Goal: Task Accomplishment & Management: Complete application form

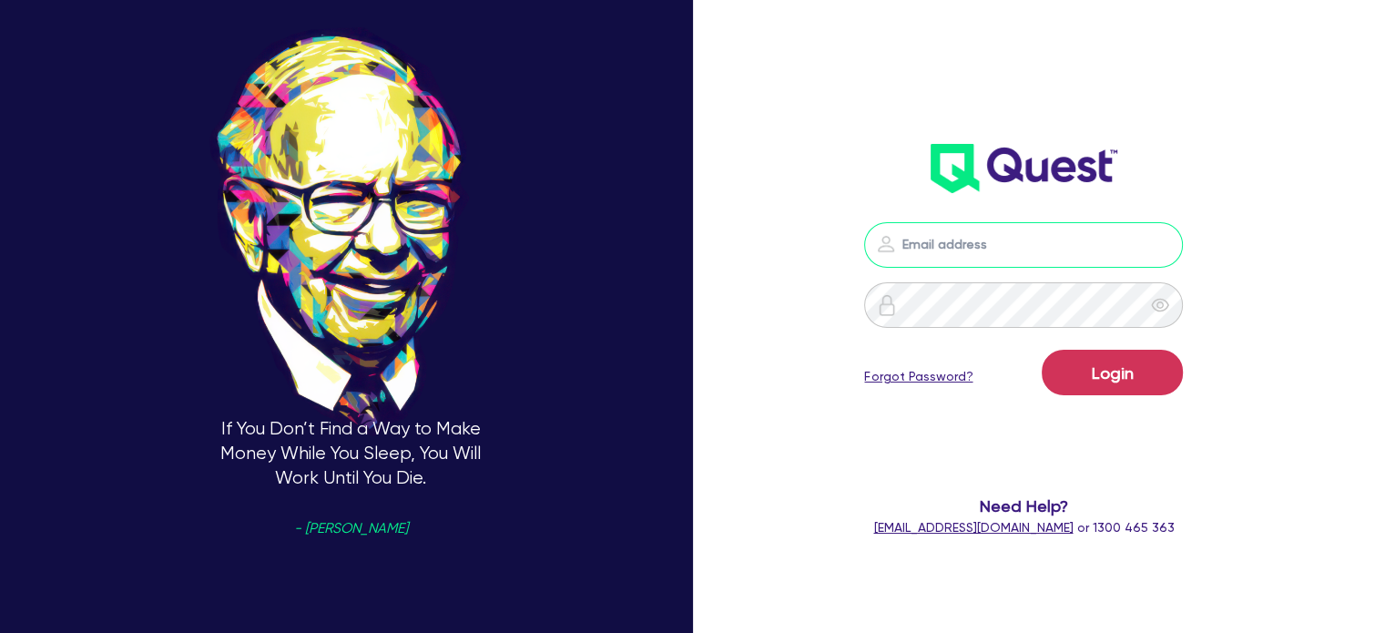
type input "[PERSON_NAME][EMAIL_ADDRESS][DOMAIN_NAME]"
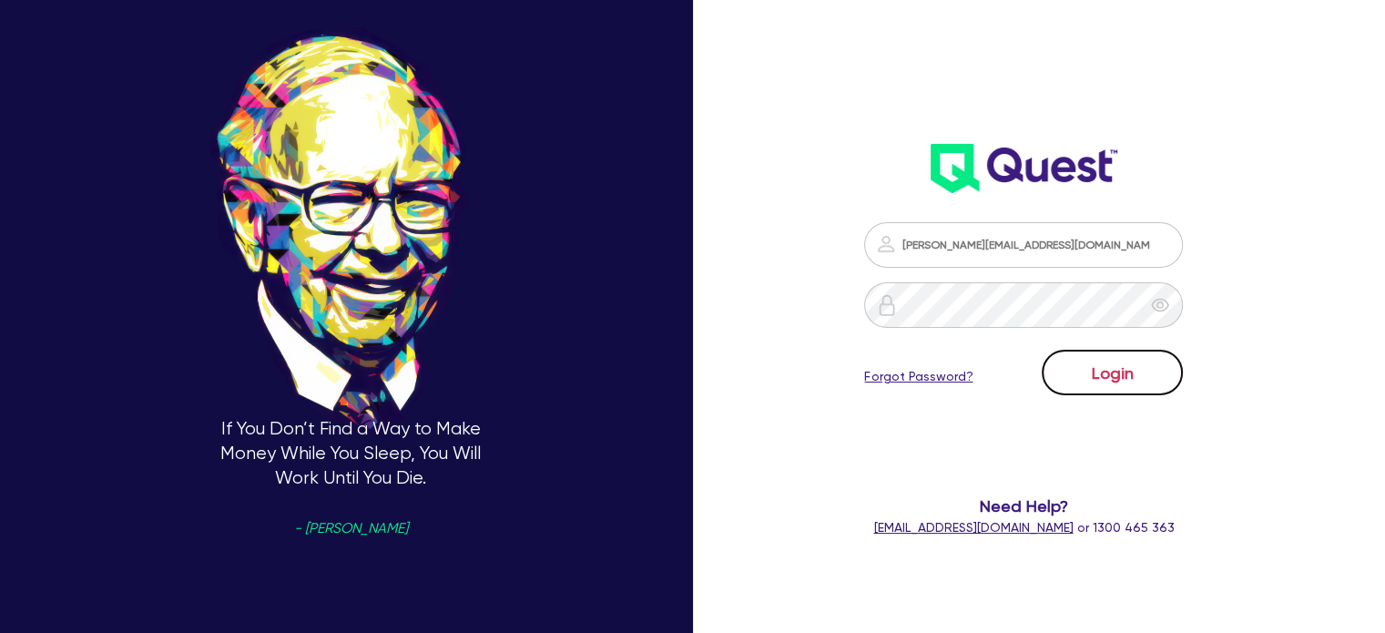
click at [1115, 373] on button "Login" at bounding box center [1112, 373] width 141 height 46
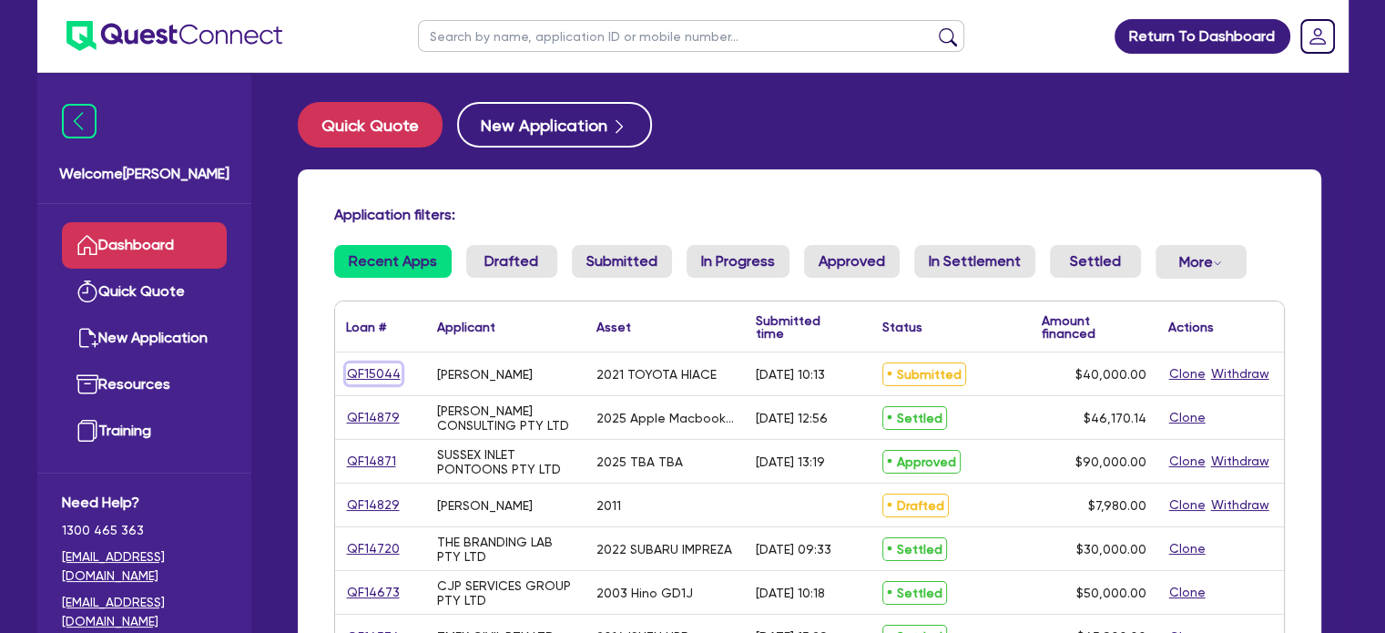
click at [378, 373] on link "QF15044" at bounding box center [374, 373] width 56 height 21
select select "CARS_AND_LIGHT_TRUCKS"
select select "VANS_AND_UTES"
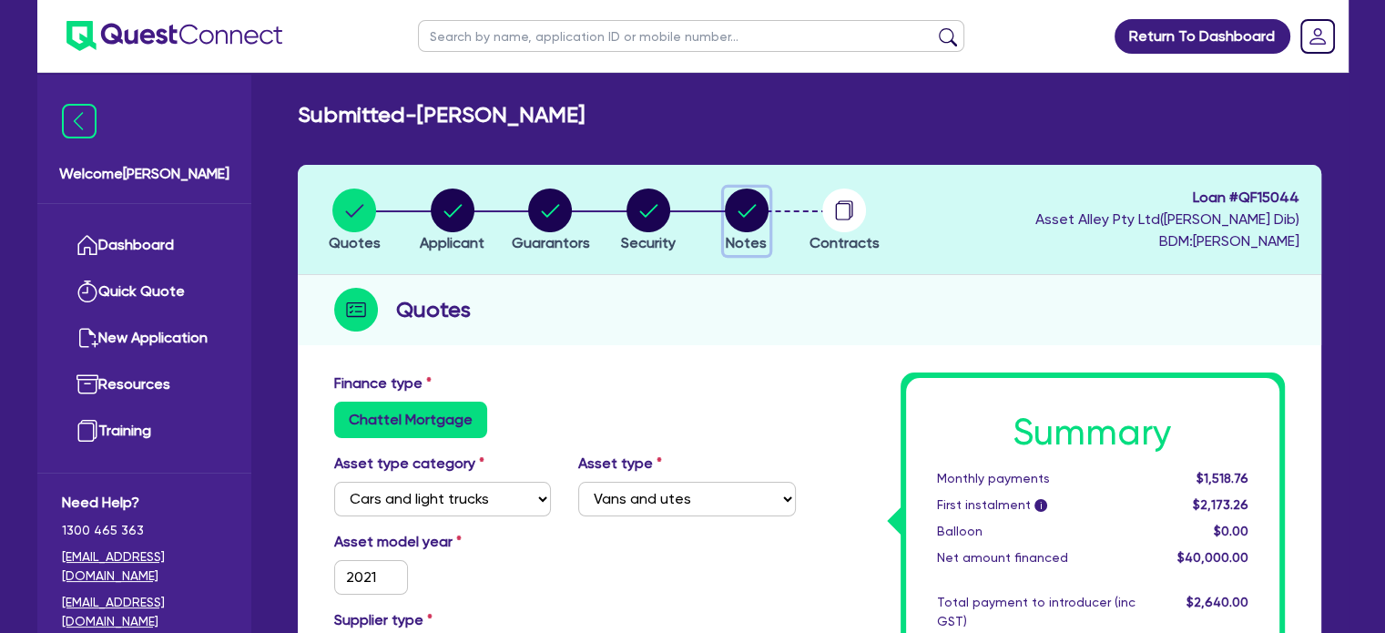
click at [752, 237] on span "Notes" at bounding box center [746, 242] width 41 height 17
select select "Quest Finance - Platform Funding"
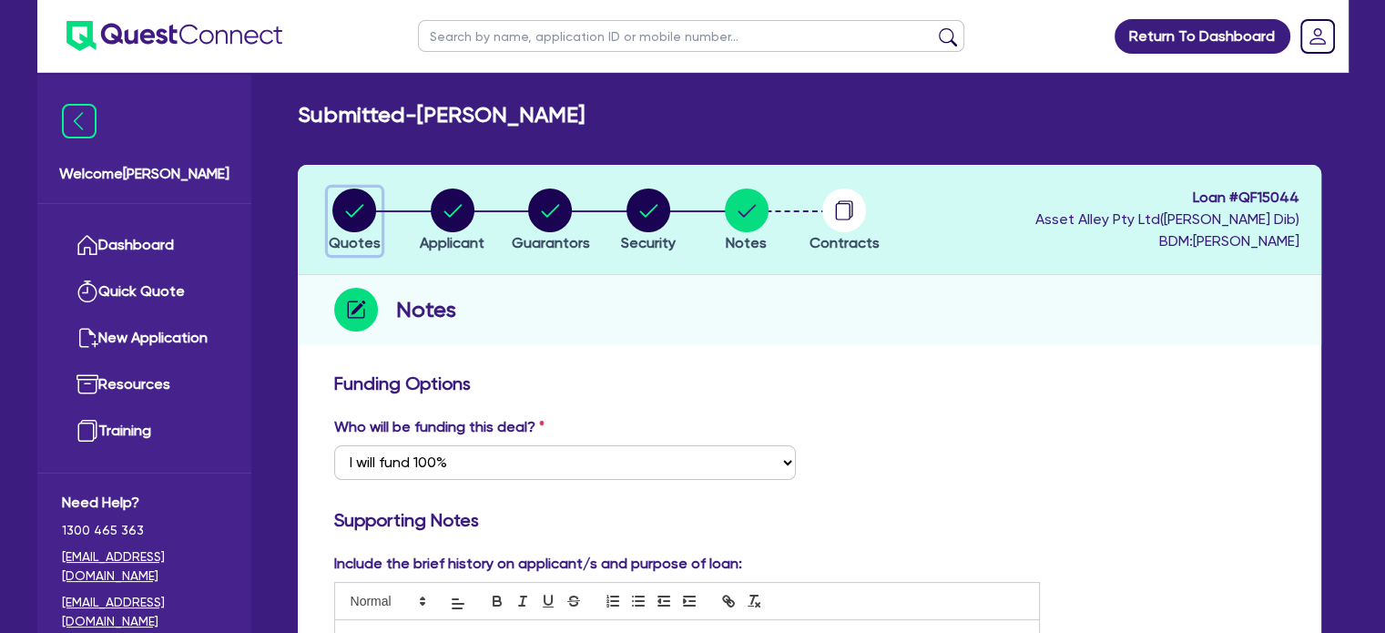
click at [343, 218] on circle "button" at bounding box center [354, 211] width 44 height 44
select select "CARS_AND_LIGHT_TRUCKS"
select select "VANS_AND_UTES"
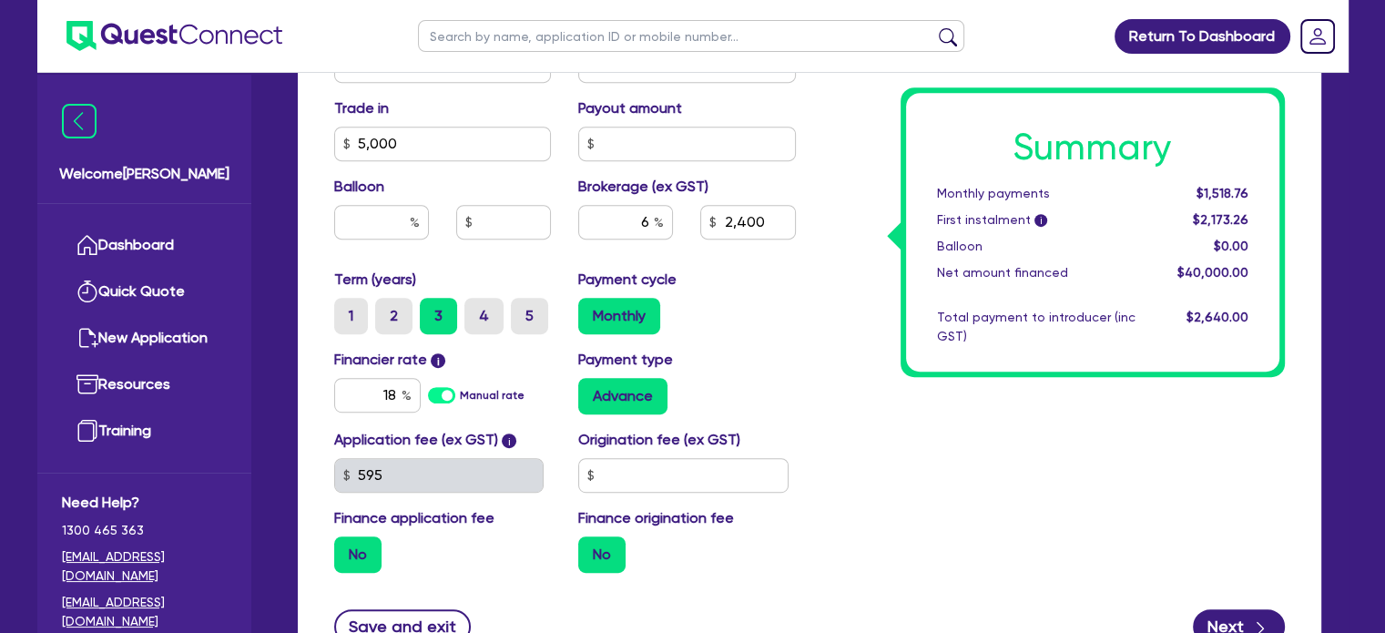
scroll to position [729, 0]
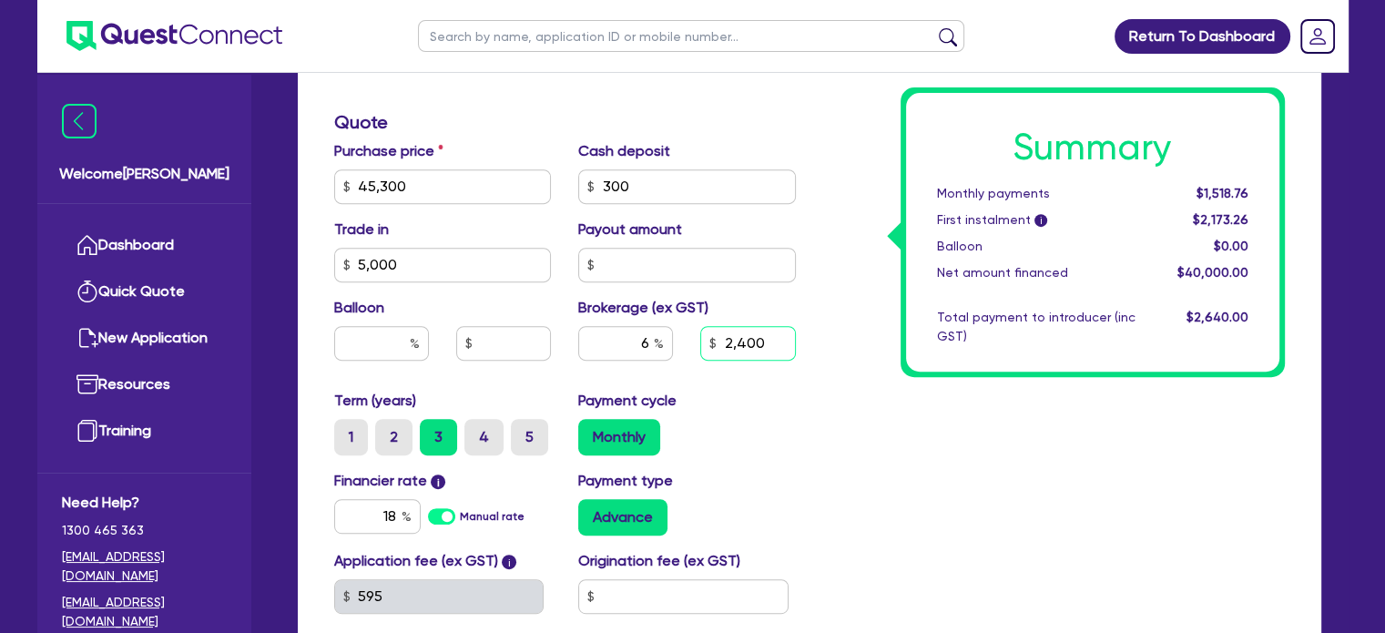
click at [742, 342] on input "2,400" at bounding box center [747, 343] width 95 height 35
type input "45,300"
type input "5,000"
type input "2,400"
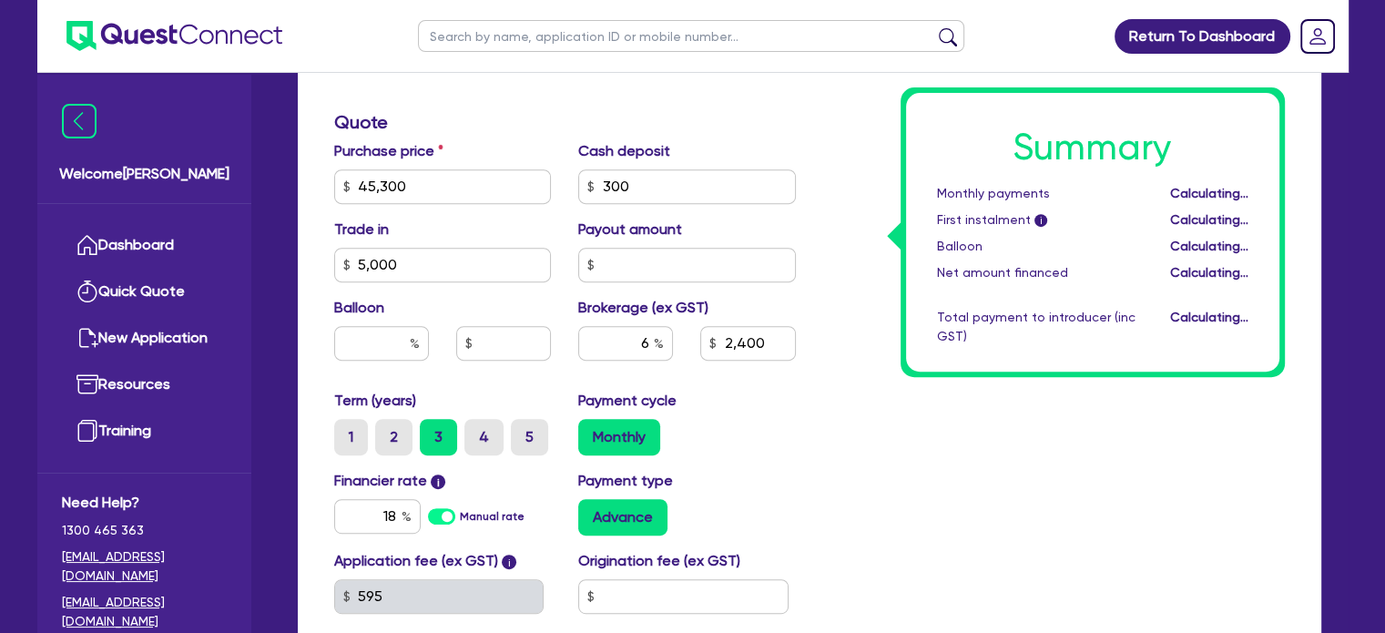
type input "45,300"
type input "5,000"
type input "2,400"
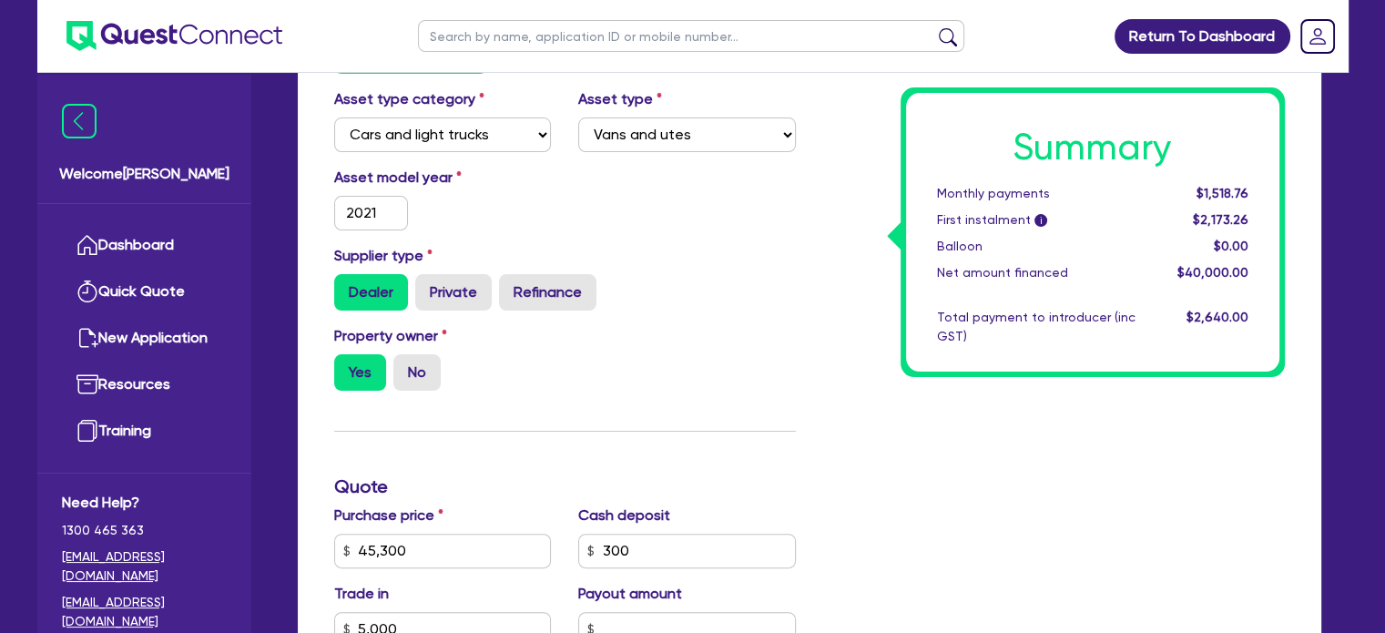
scroll to position [0, 0]
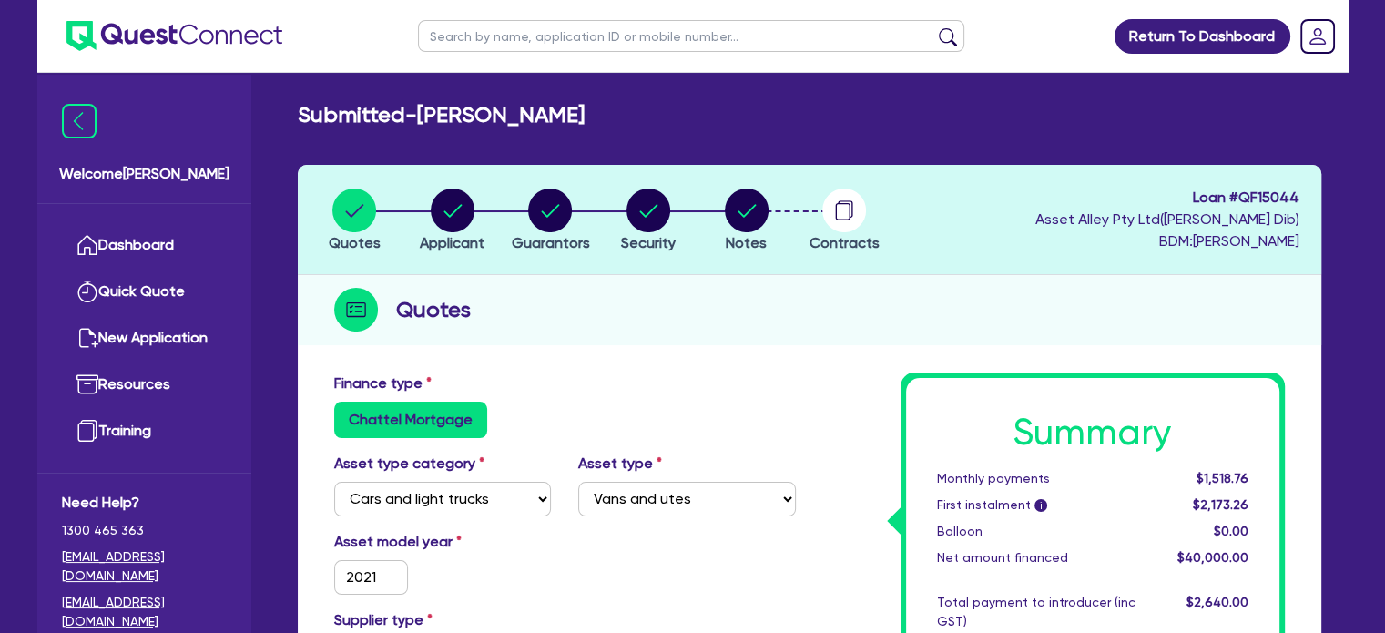
click at [1293, 196] on span "Loan # QF15044" at bounding box center [1168, 198] width 264 height 22
copy span "QF15044"
